Goal: Obtain resource: Obtain resource

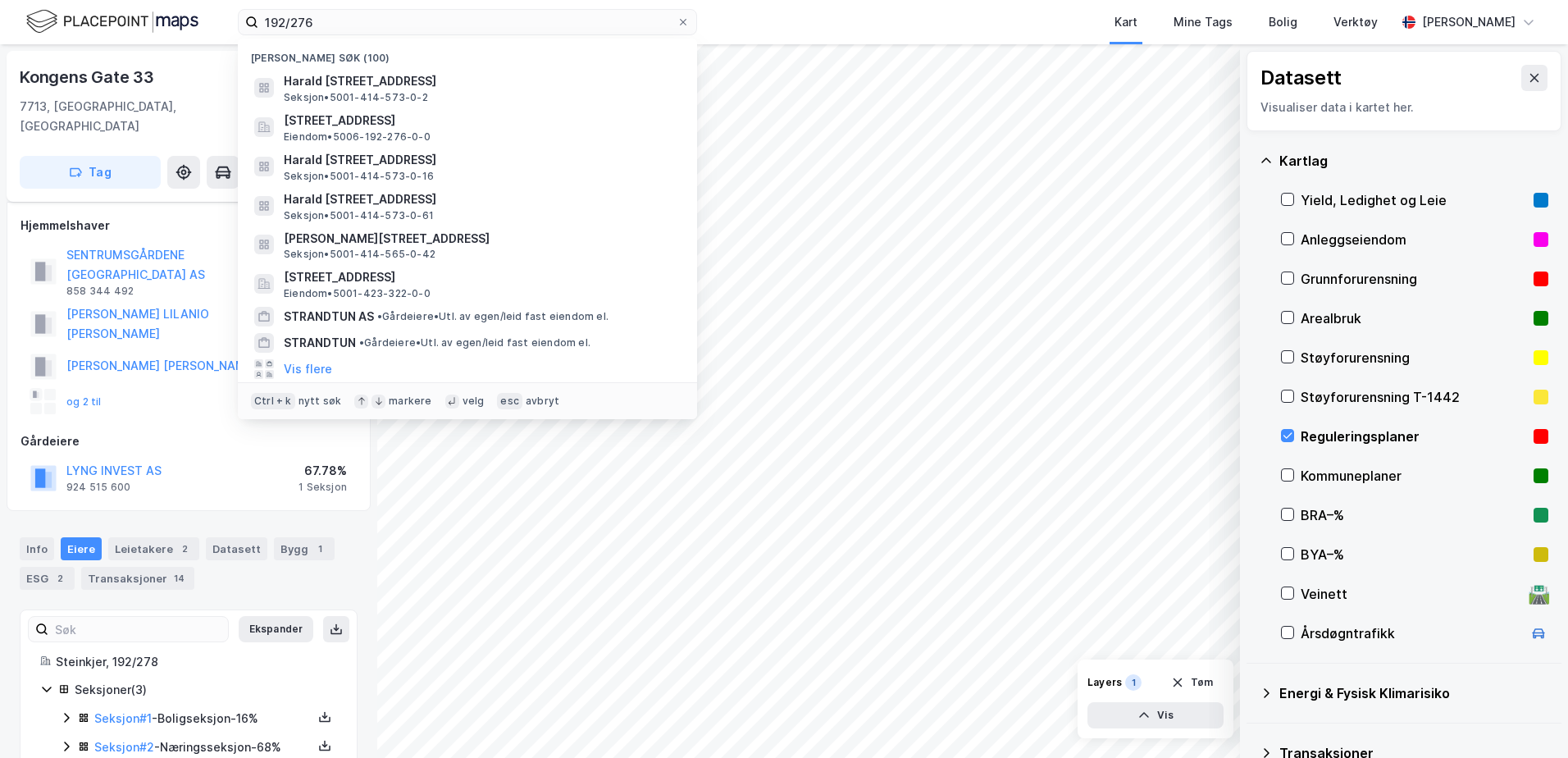
scroll to position [23, 0]
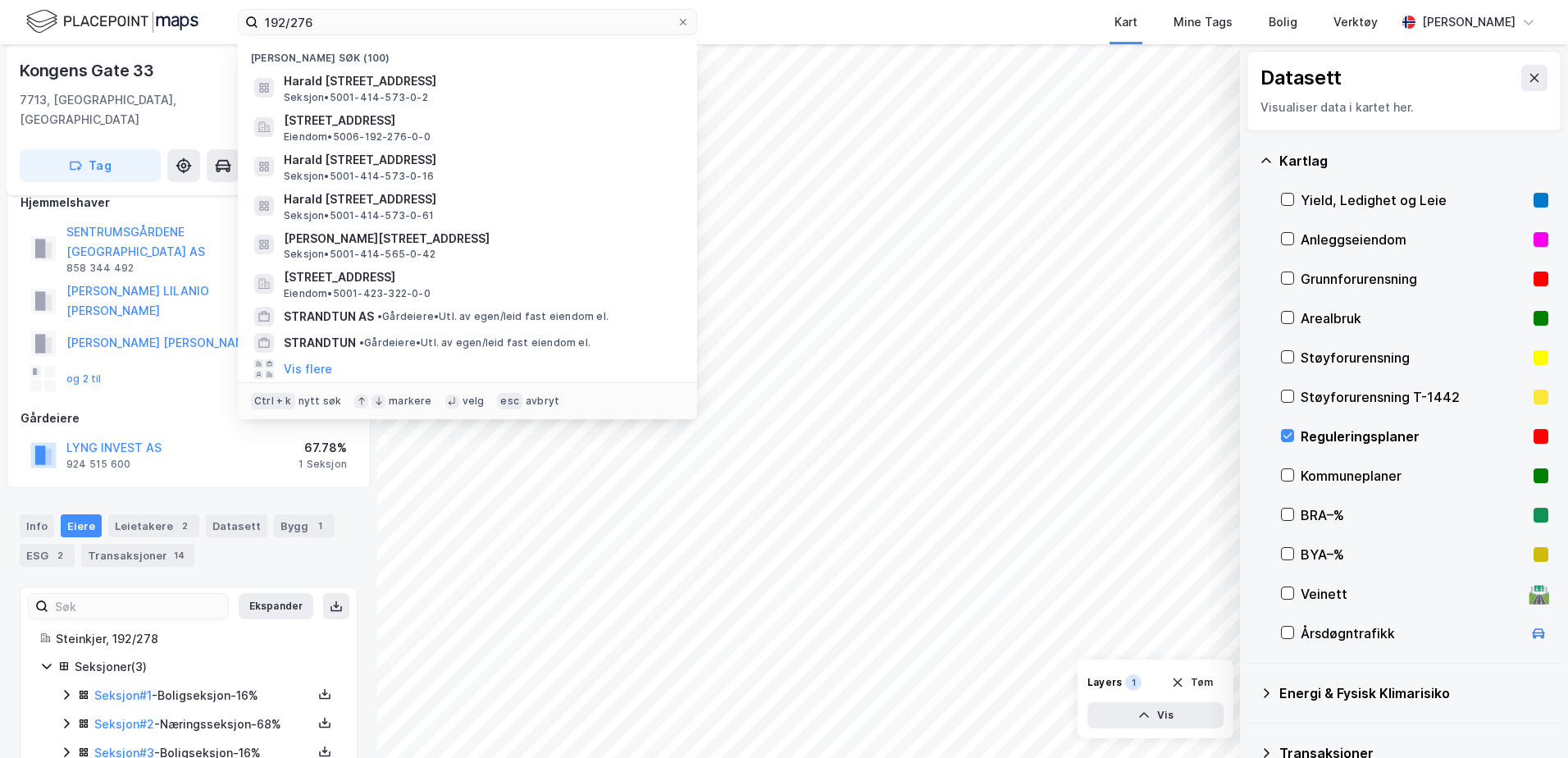
click at [216, 5] on div "192/276 Nylige søk (100) [PERSON_NAME][STREET_ADDRESS] • 5001-414-573-0-2 [STRE…" at bounding box center [784, 22] width 1568 height 44
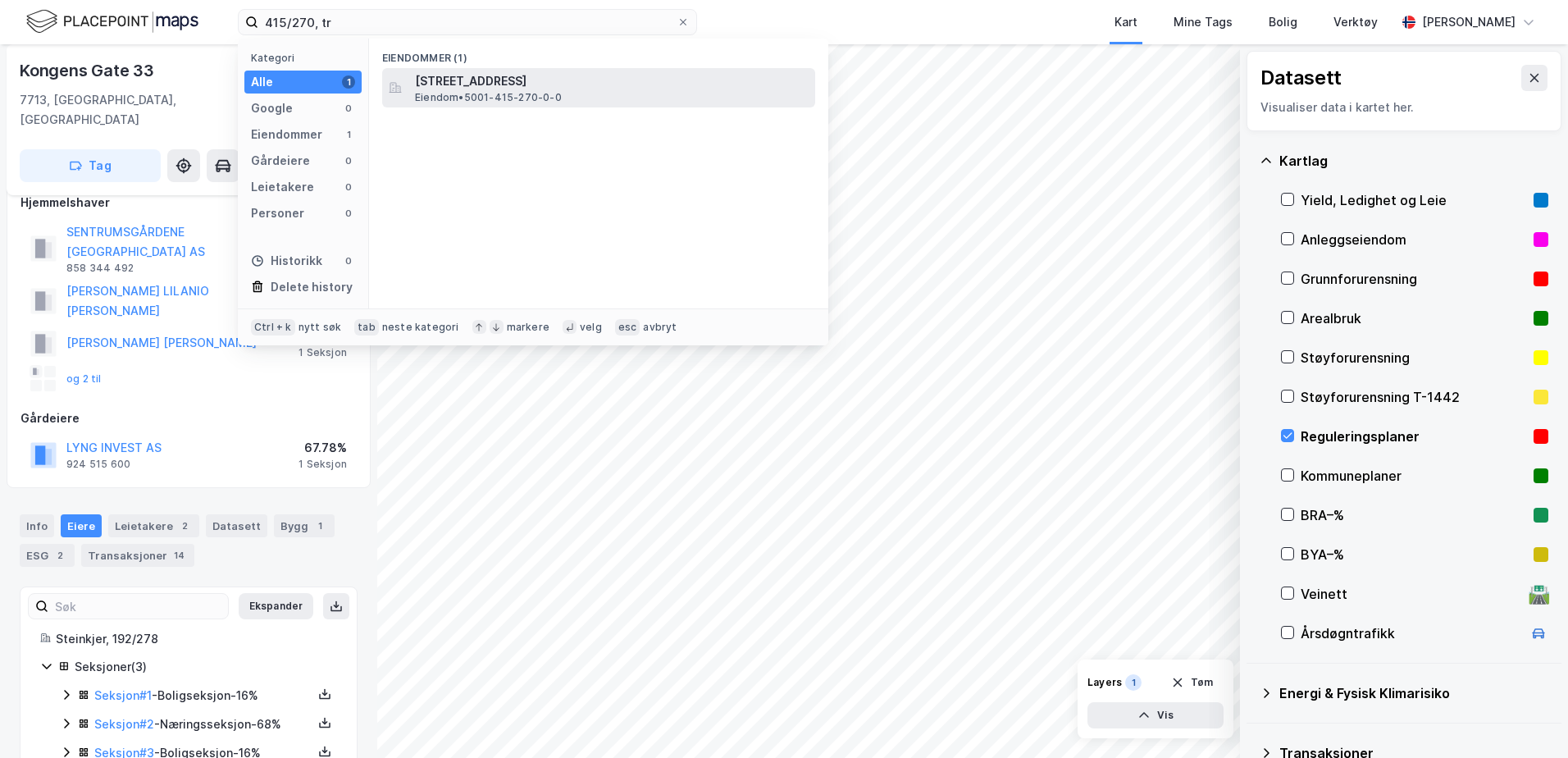
click at [453, 86] on span "[STREET_ADDRESS]" at bounding box center [611, 81] width 393 height 20
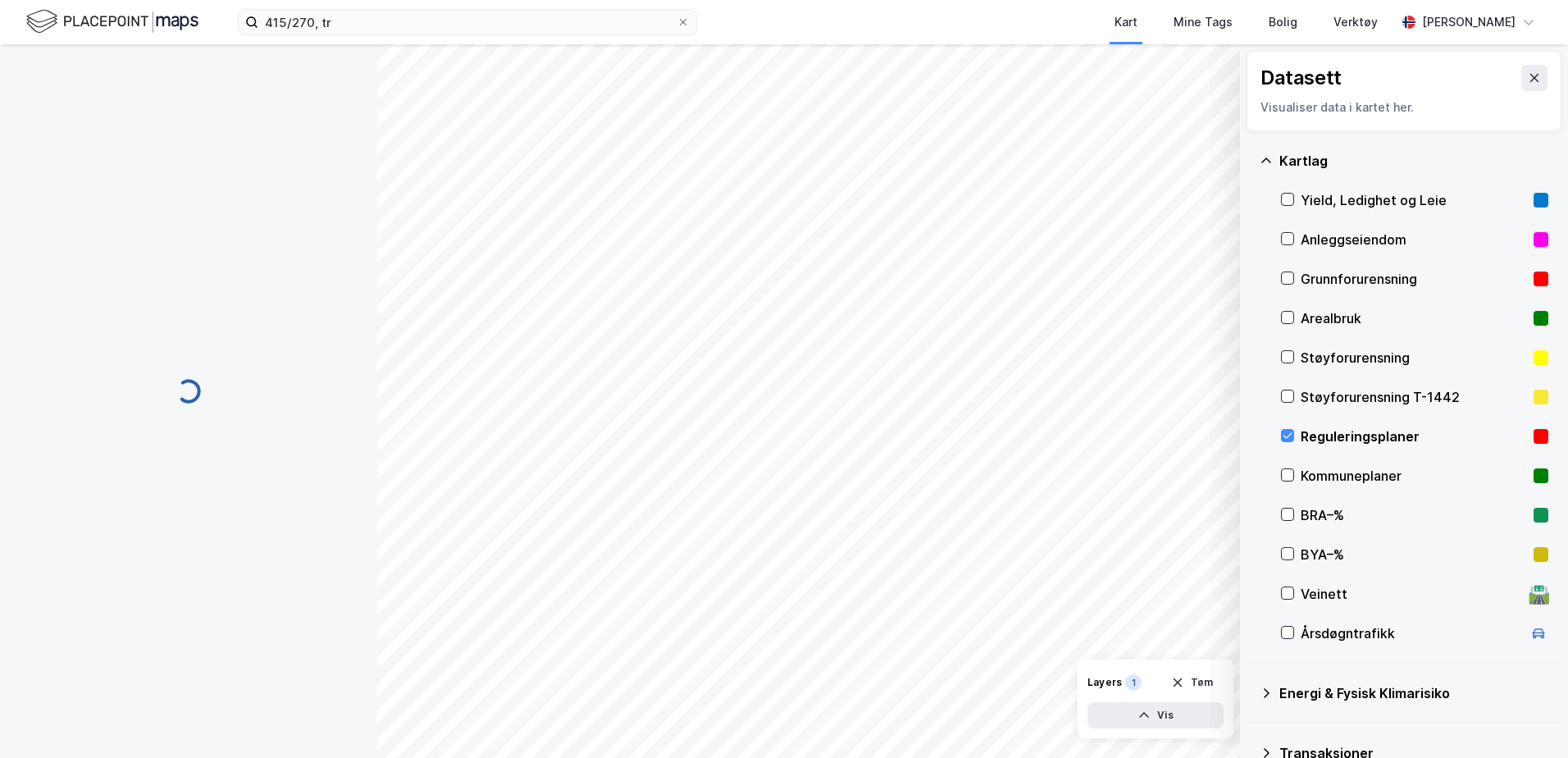
scroll to position [19, 0]
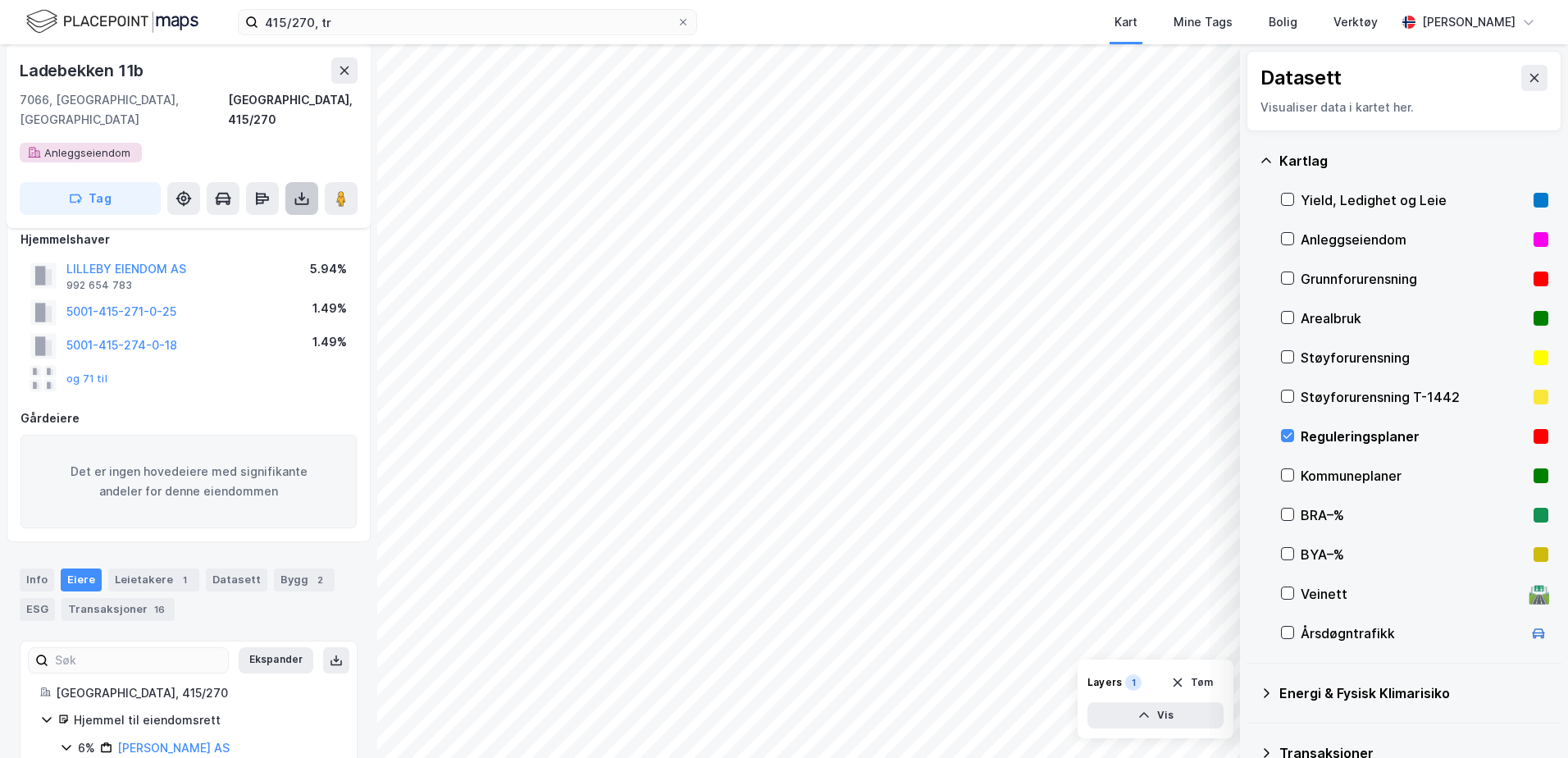
click at [296, 198] on icon at bounding box center [301, 201] width 14 height 6
click at [249, 224] on div "Last ned grunnbok" at bounding box center [220, 231] width 95 height 14
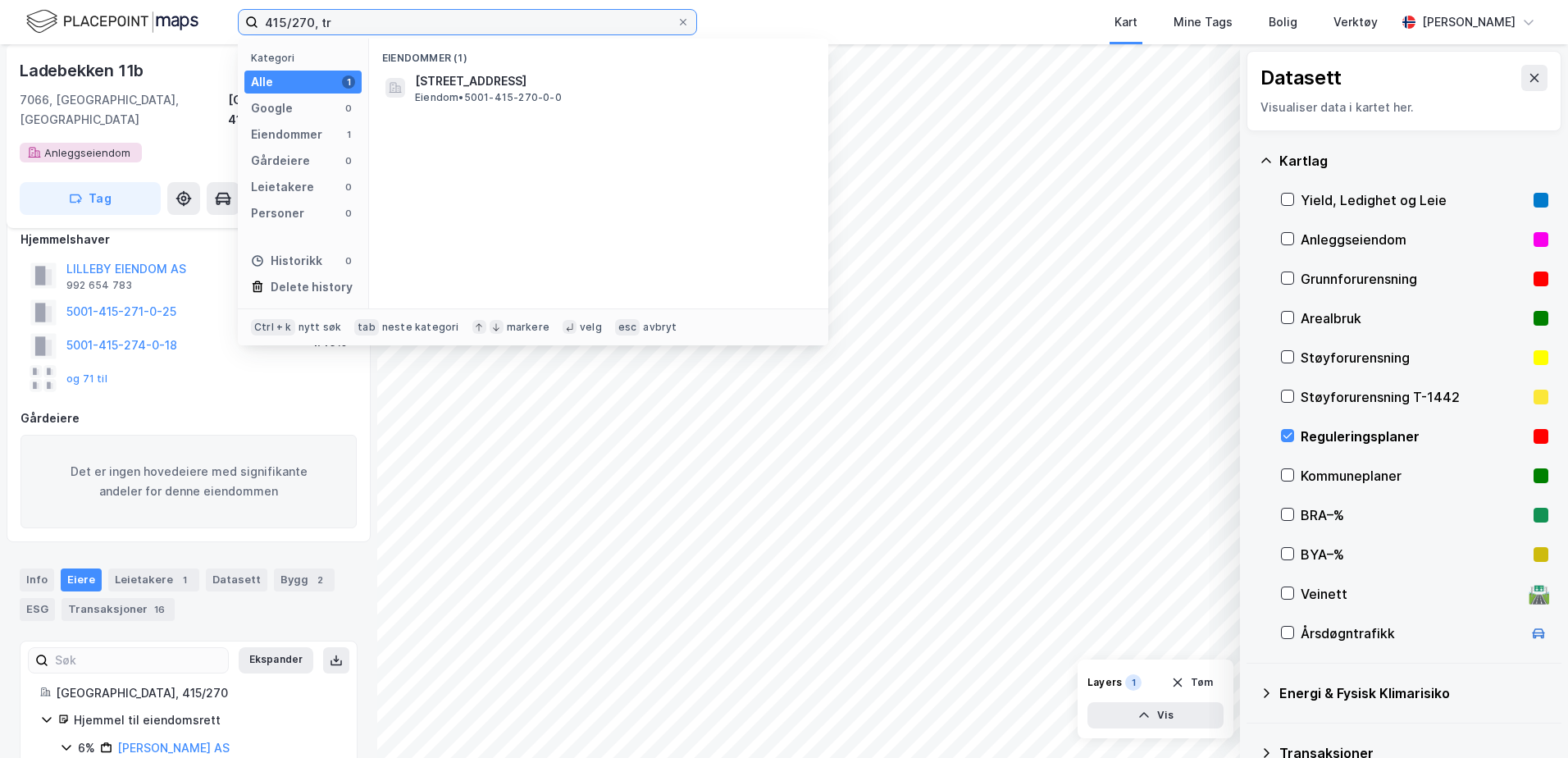
drag, startPoint x: 358, startPoint y: 22, endPoint x: 289, endPoint y: 26, distance: 69.1
click at [289, 26] on input "415/270, tr" at bounding box center [468, 22] width 418 height 24
click at [371, 26] on input "415/288/0/" at bounding box center [468, 22] width 418 height 24
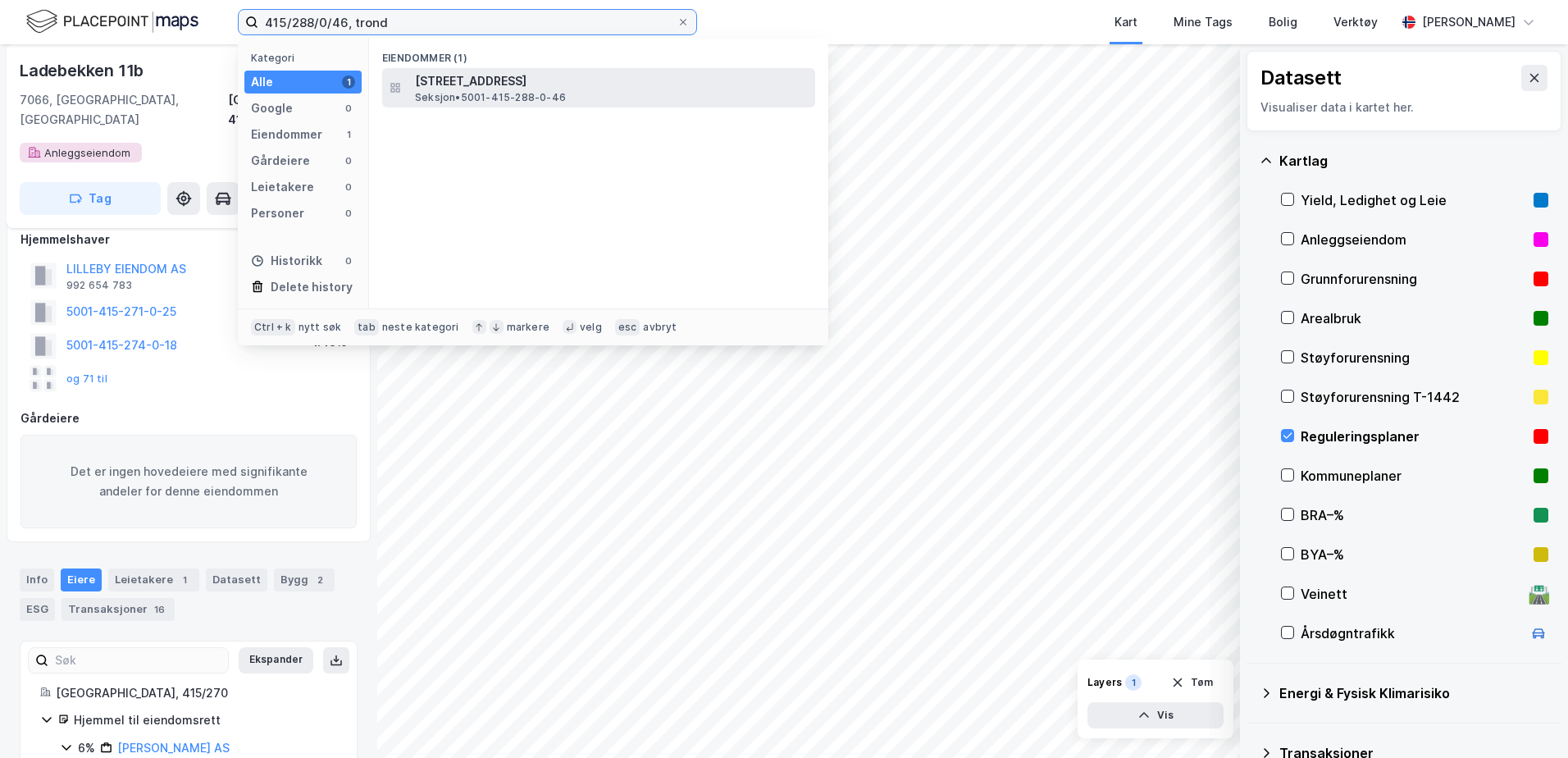
type input "415/288/0/46, trond"
click at [438, 85] on span "[STREET_ADDRESS]" at bounding box center [611, 81] width 393 height 20
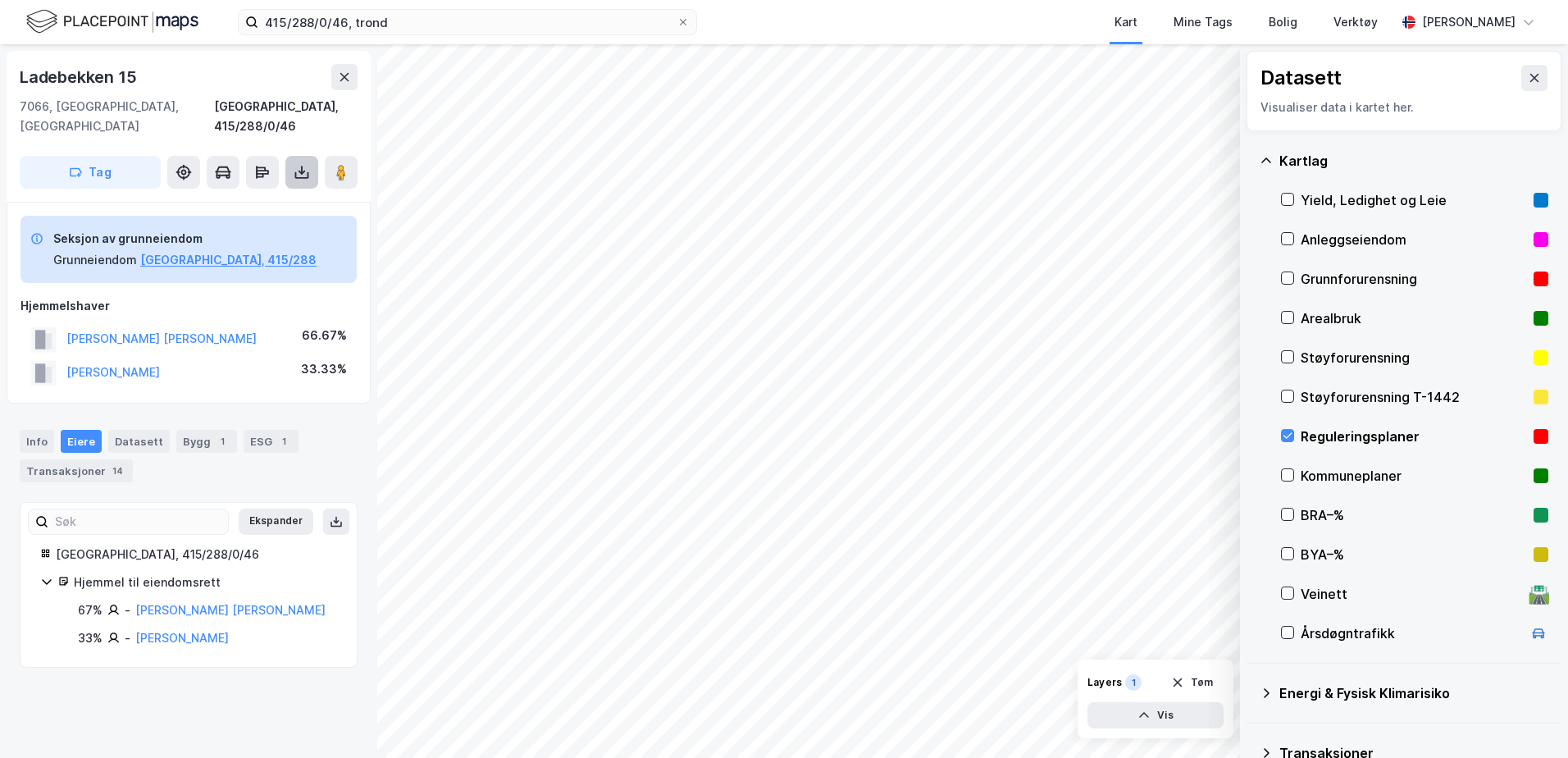
click at [289, 156] on button at bounding box center [302, 172] width 33 height 33
click at [240, 194] on div "Last ned grunnbok" at bounding box center [231, 204] width 175 height 26
